Goal: Task Accomplishment & Management: Manage account settings

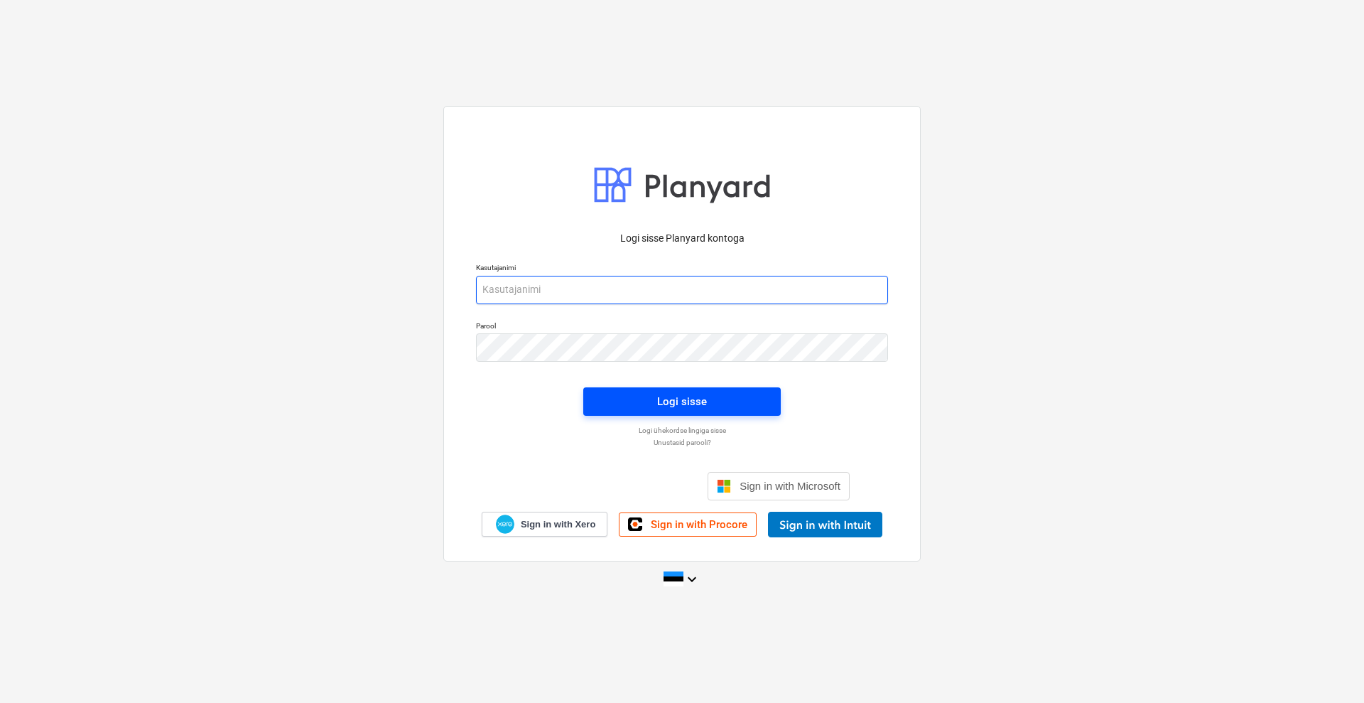
type input "[EMAIL_ADDRESS][DOMAIN_NAME]"
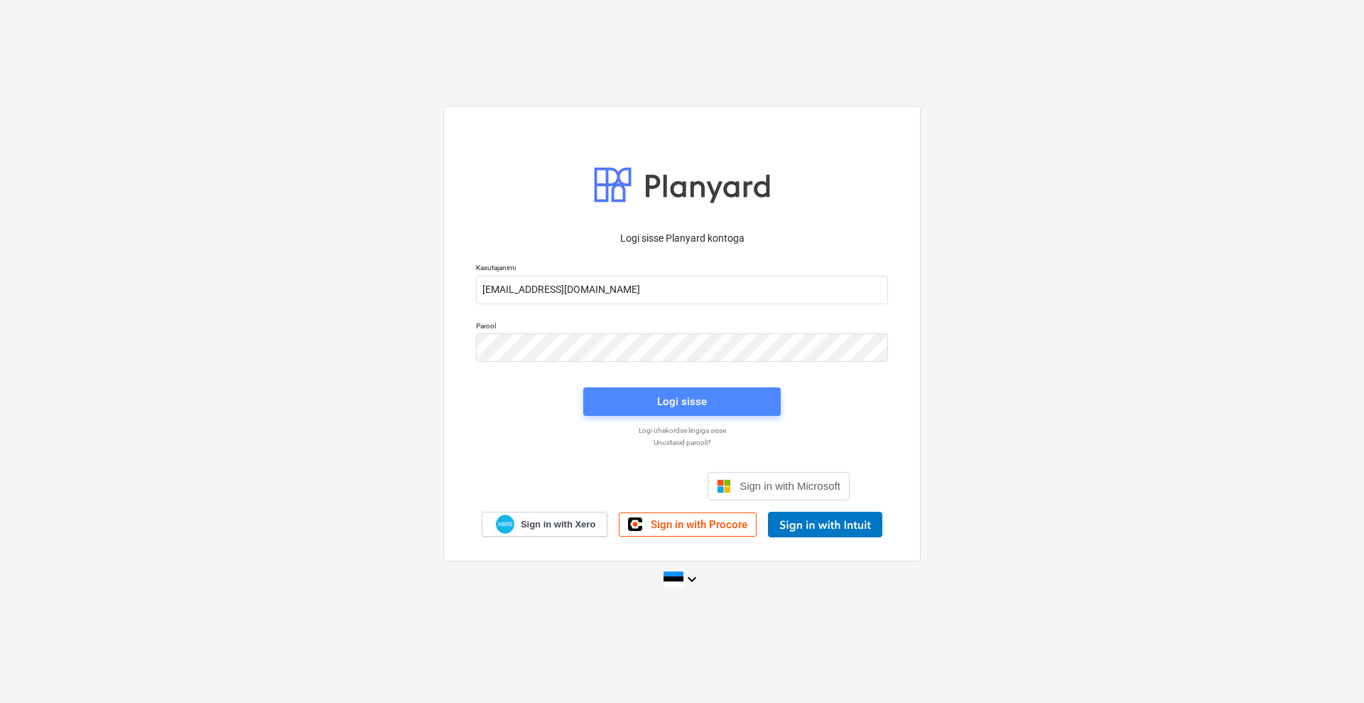
click at [647, 394] on span "Logi sisse" at bounding box center [681, 401] width 163 height 18
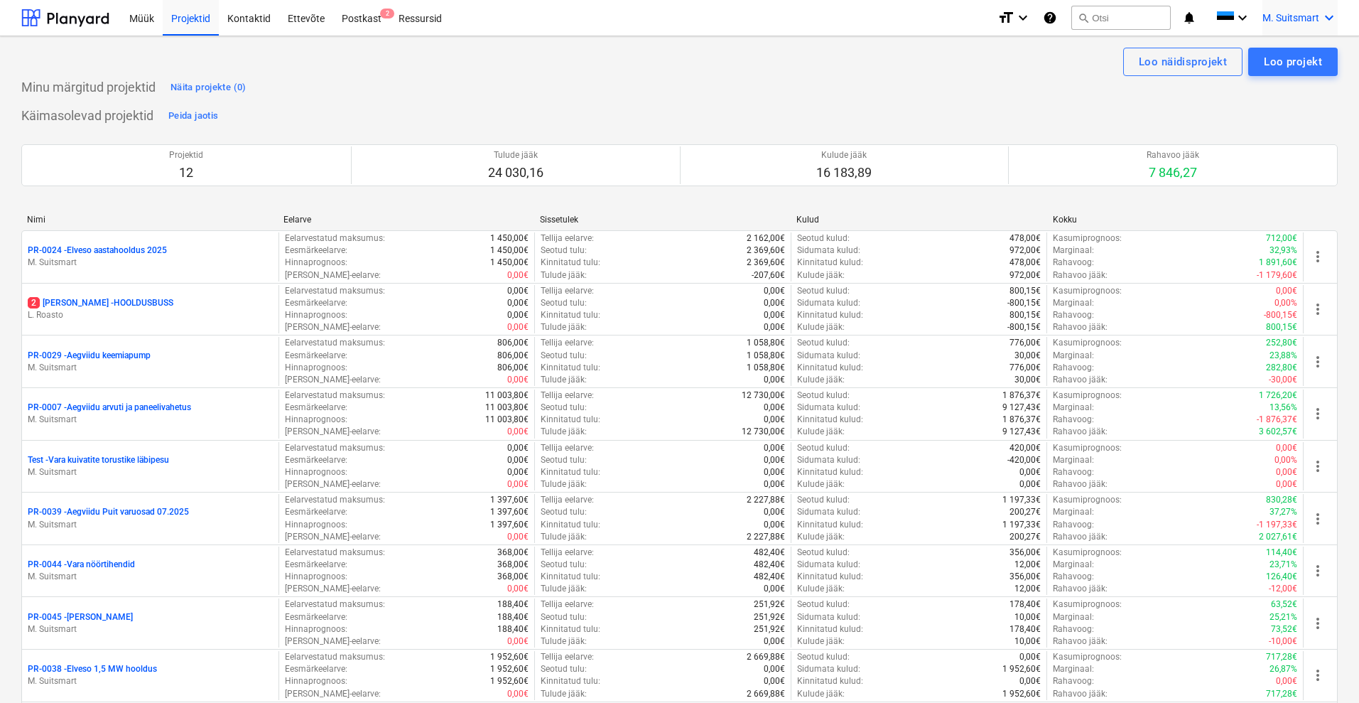
click at [1298, 26] on div "M. Suitsmart keyboard_arrow_down" at bounding box center [1300, 18] width 75 height 36
click at [1253, 62] on div "MS Novel Engineering OÜ" at bounding box center [1269, 60] width 121 height 20
